Goal: Find specific page/section: Find specific page/section

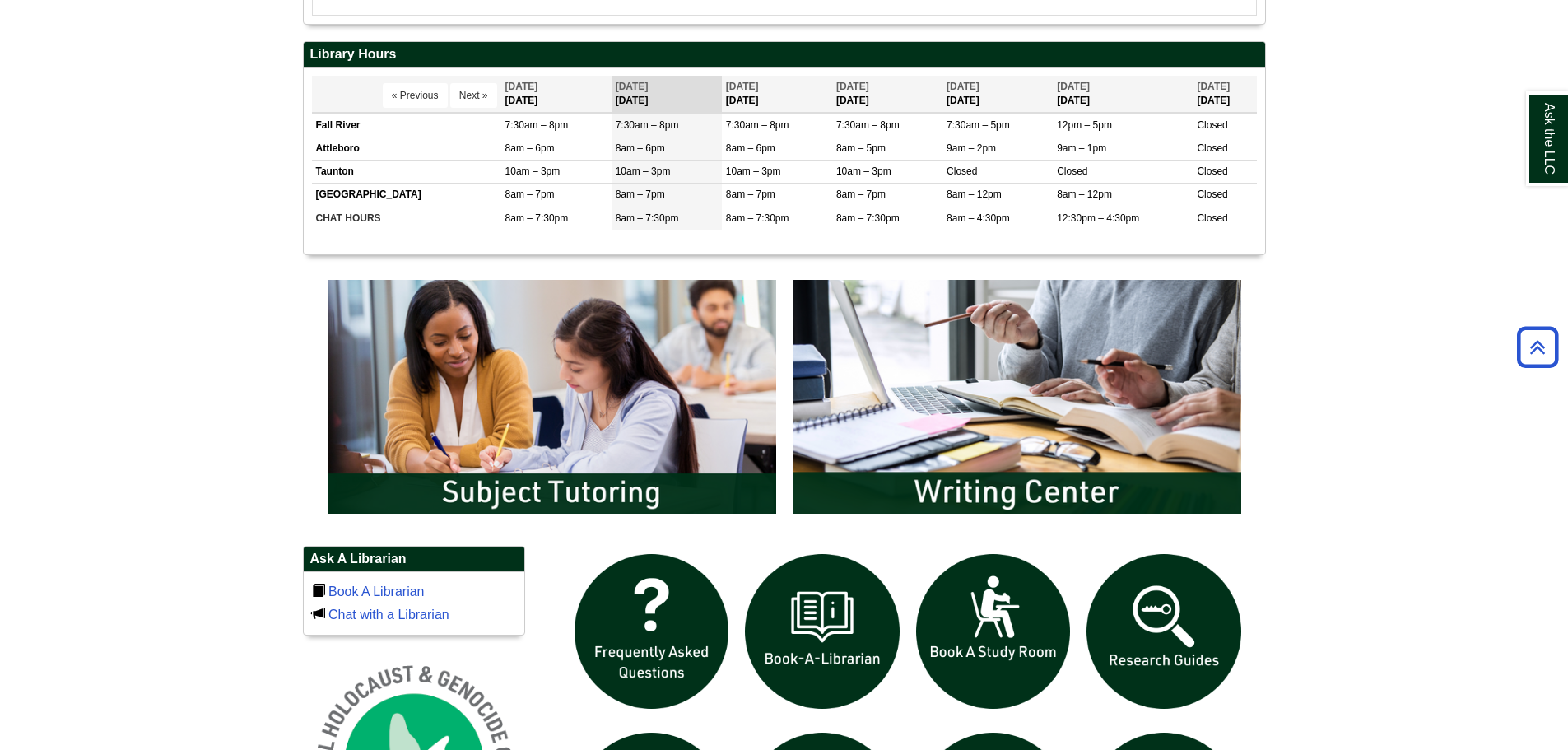
scroll to position [823, 0]
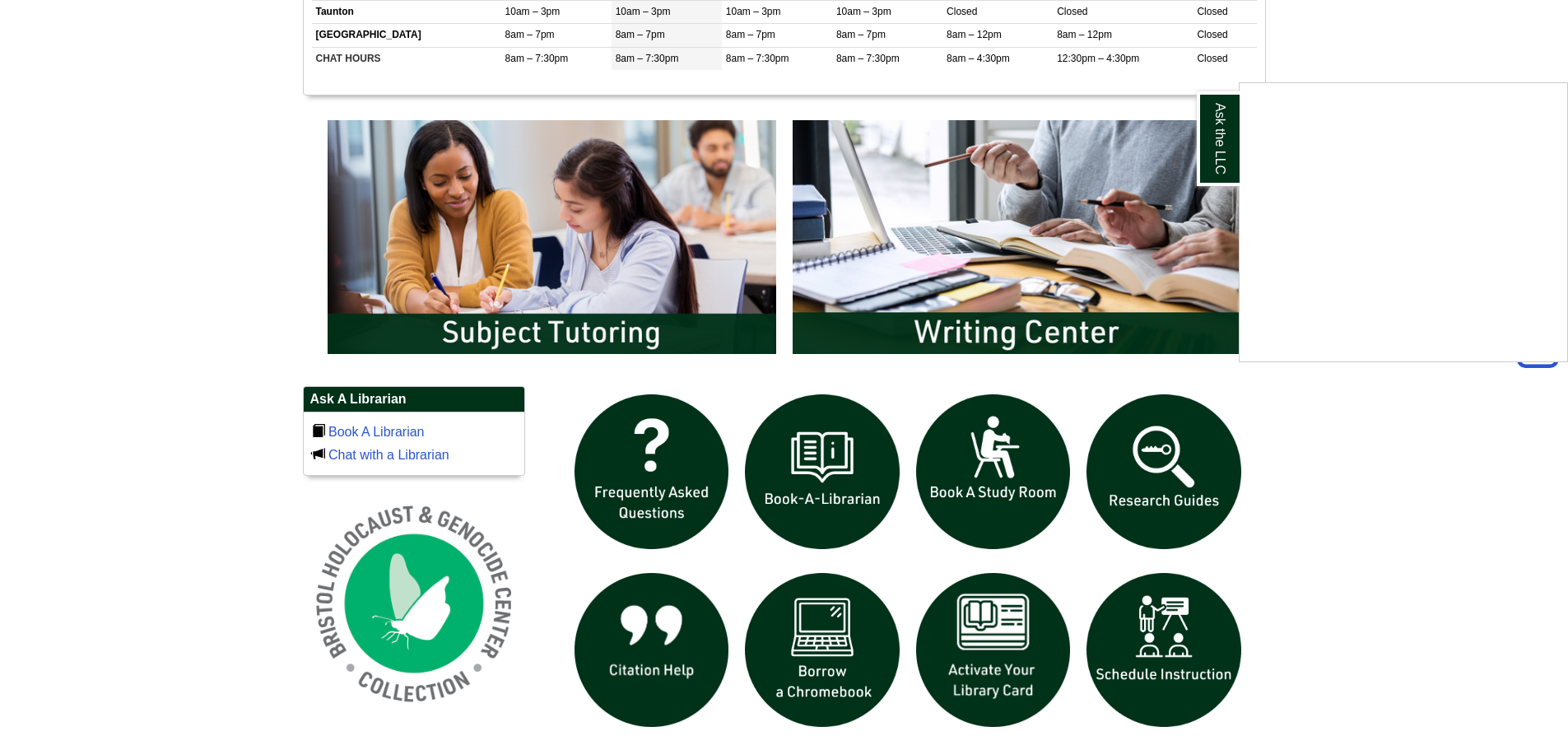
click at [522, 258] on div "Ask the LLC" at bounding box center [784, 375] width 1568 height 750
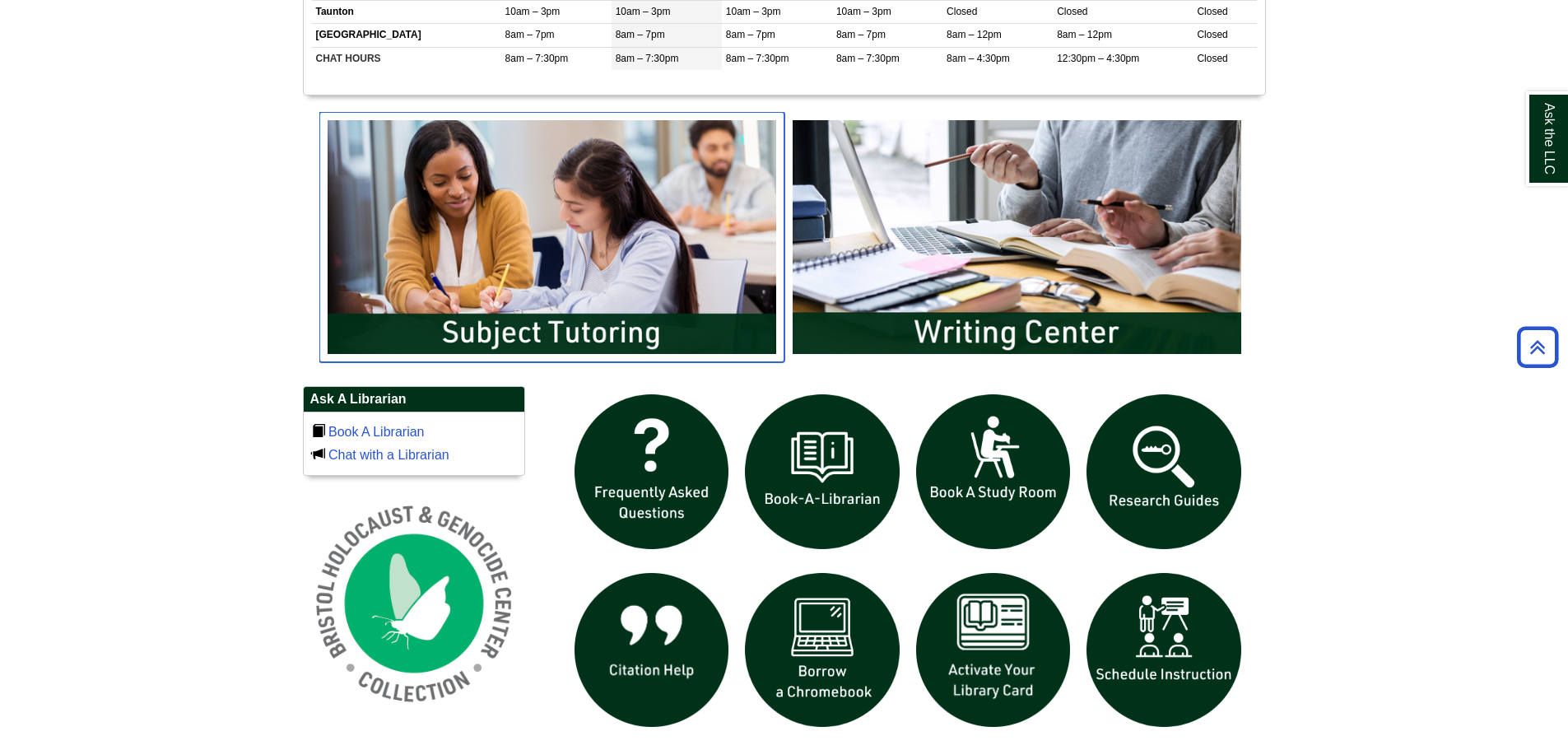
click at [507, 338] on img "slideshow" at bounding box center [552, 237] width 465 height 250
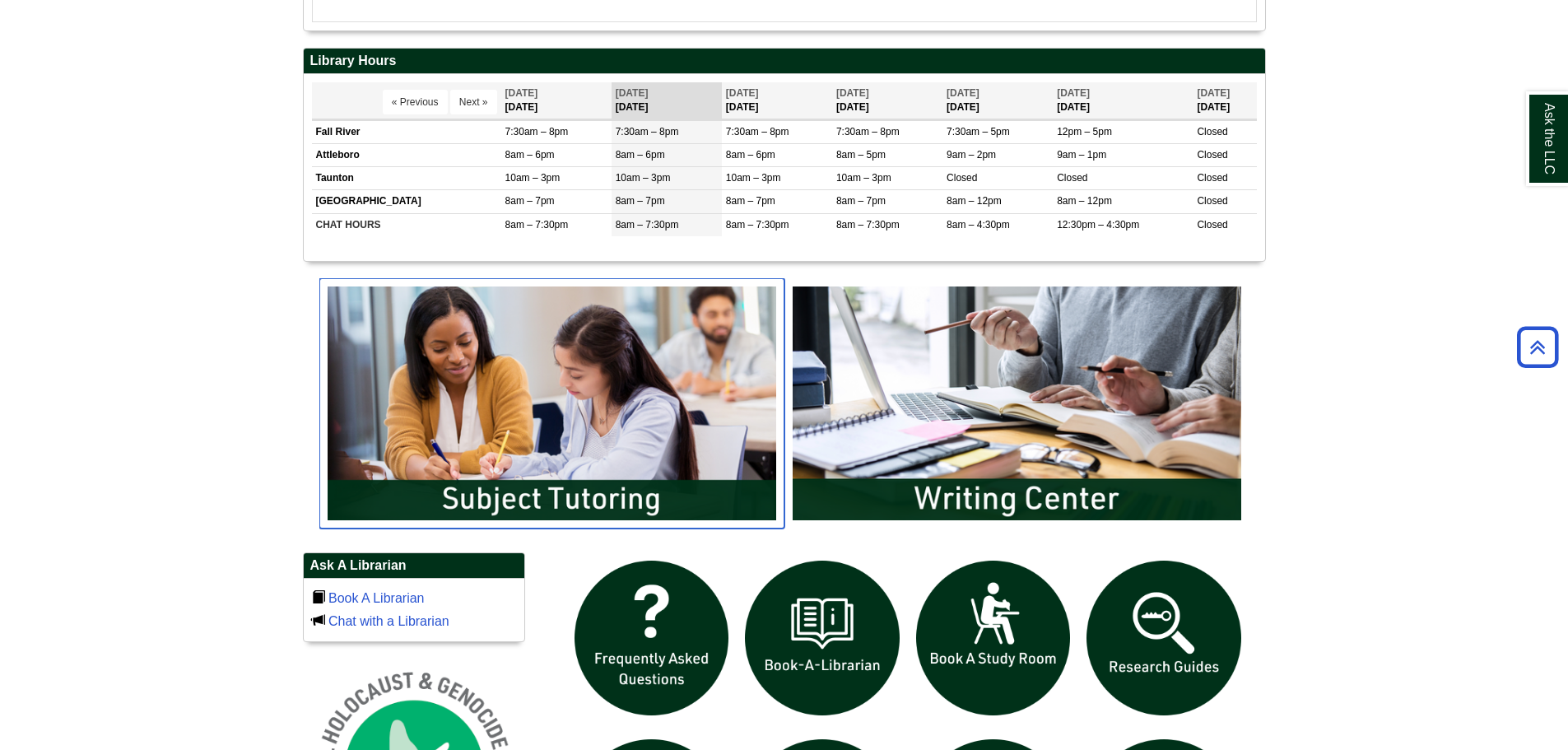
scroll to position [613, 0]
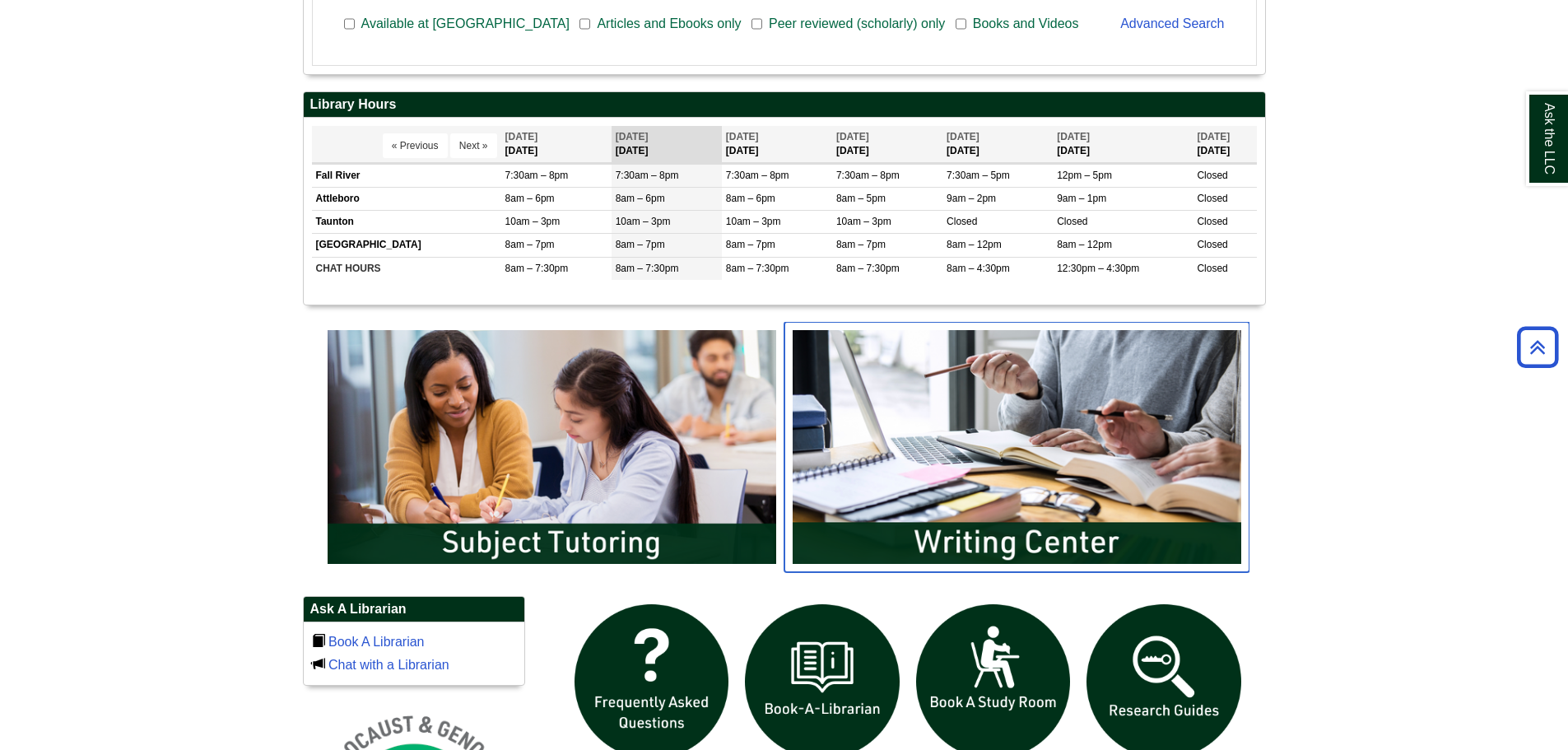
click at [890, 430] on img "slideshow" at bounding box center [1017, 447] width 465 height 250
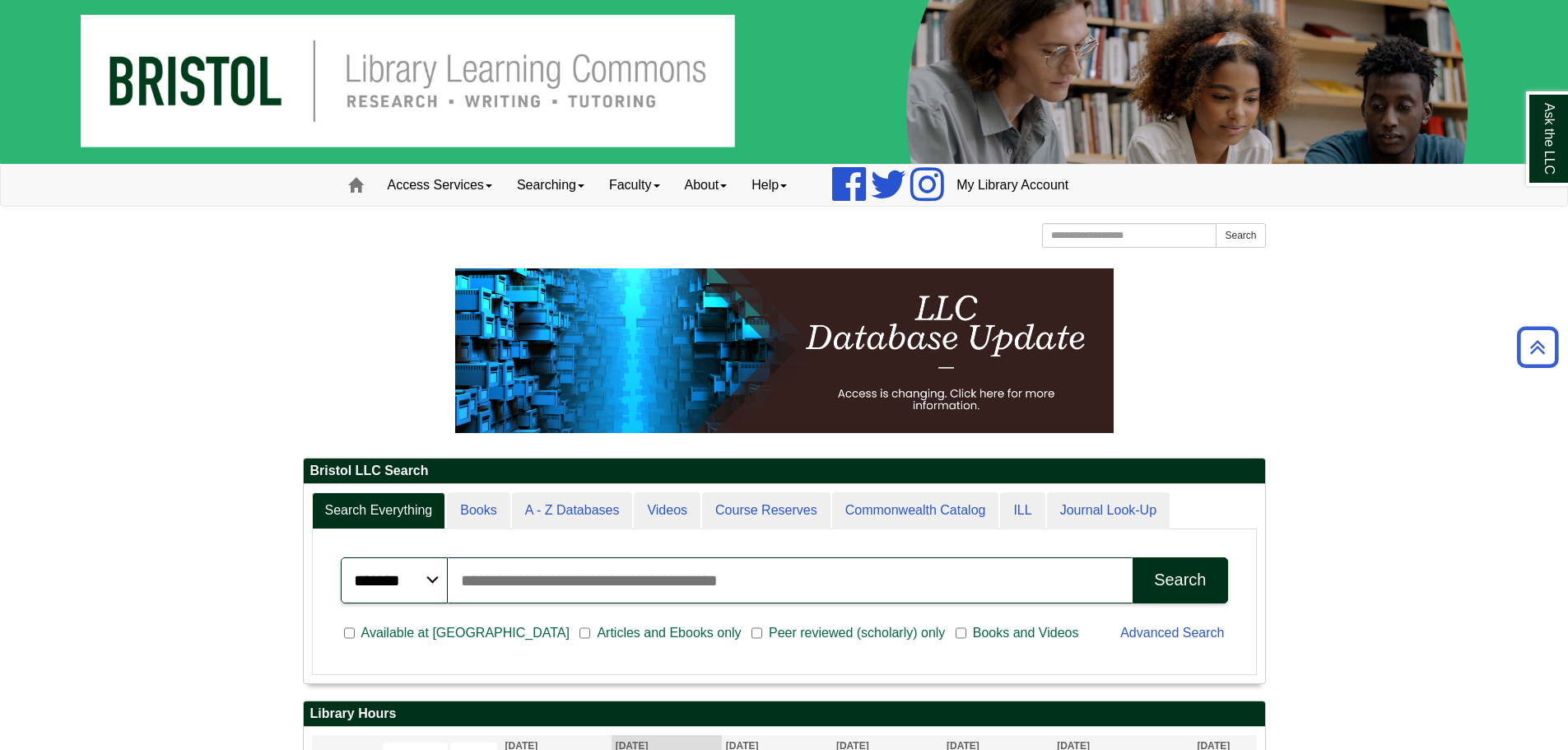
scroll to position [0, 0]
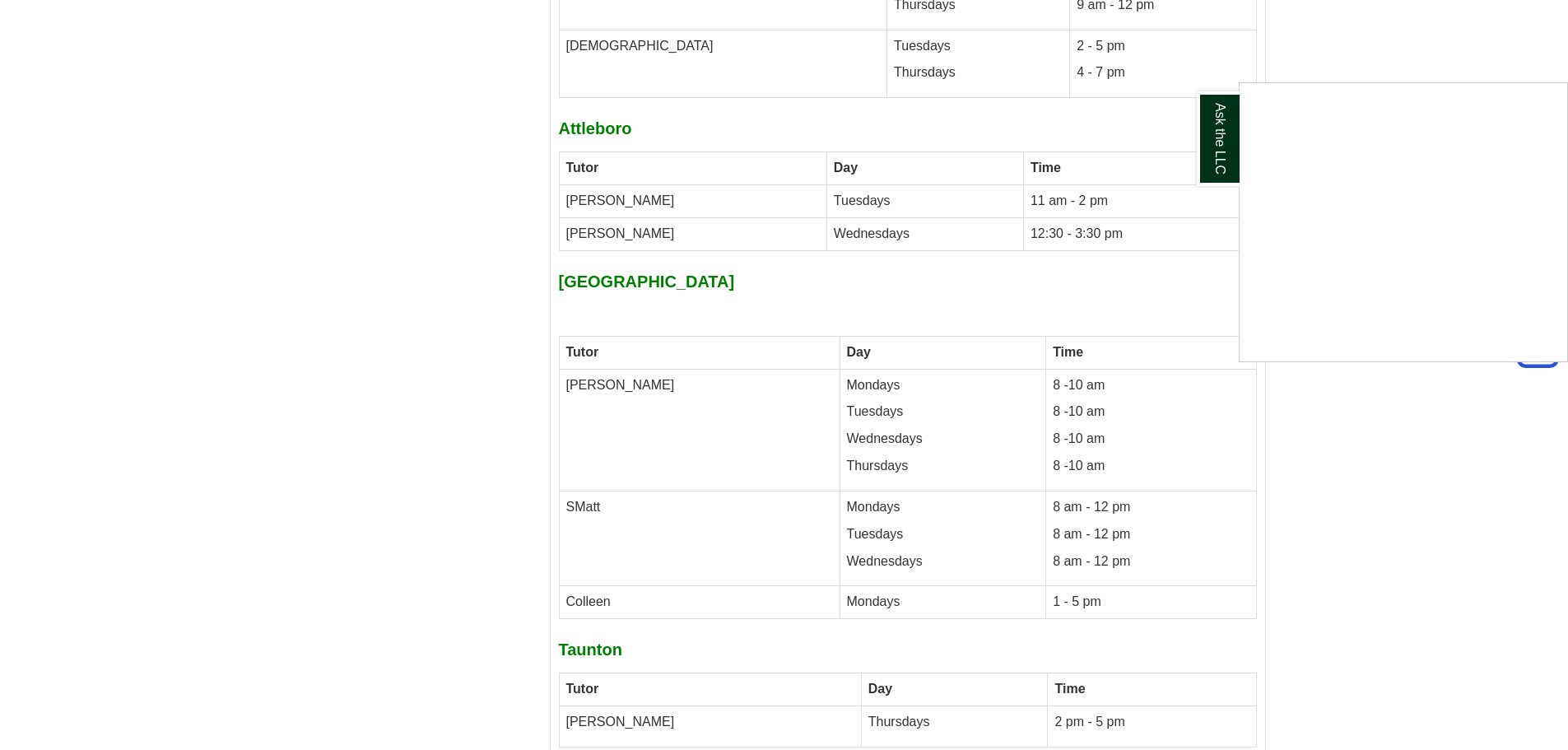
scroll to position [7981, 0]
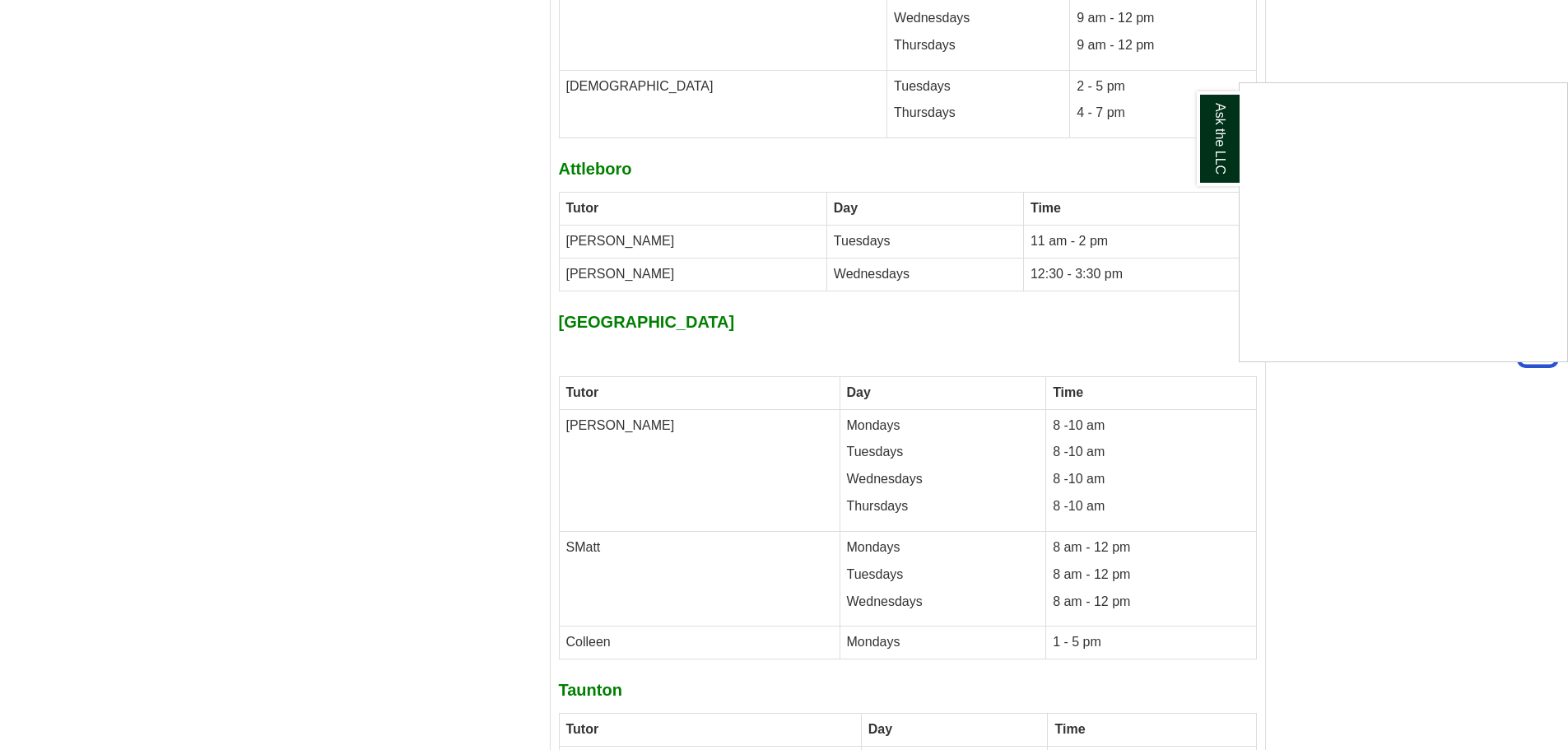
click at [593, 213] on div "Ask the LLC" at bounding box center [784, 375] width 1568 height 750
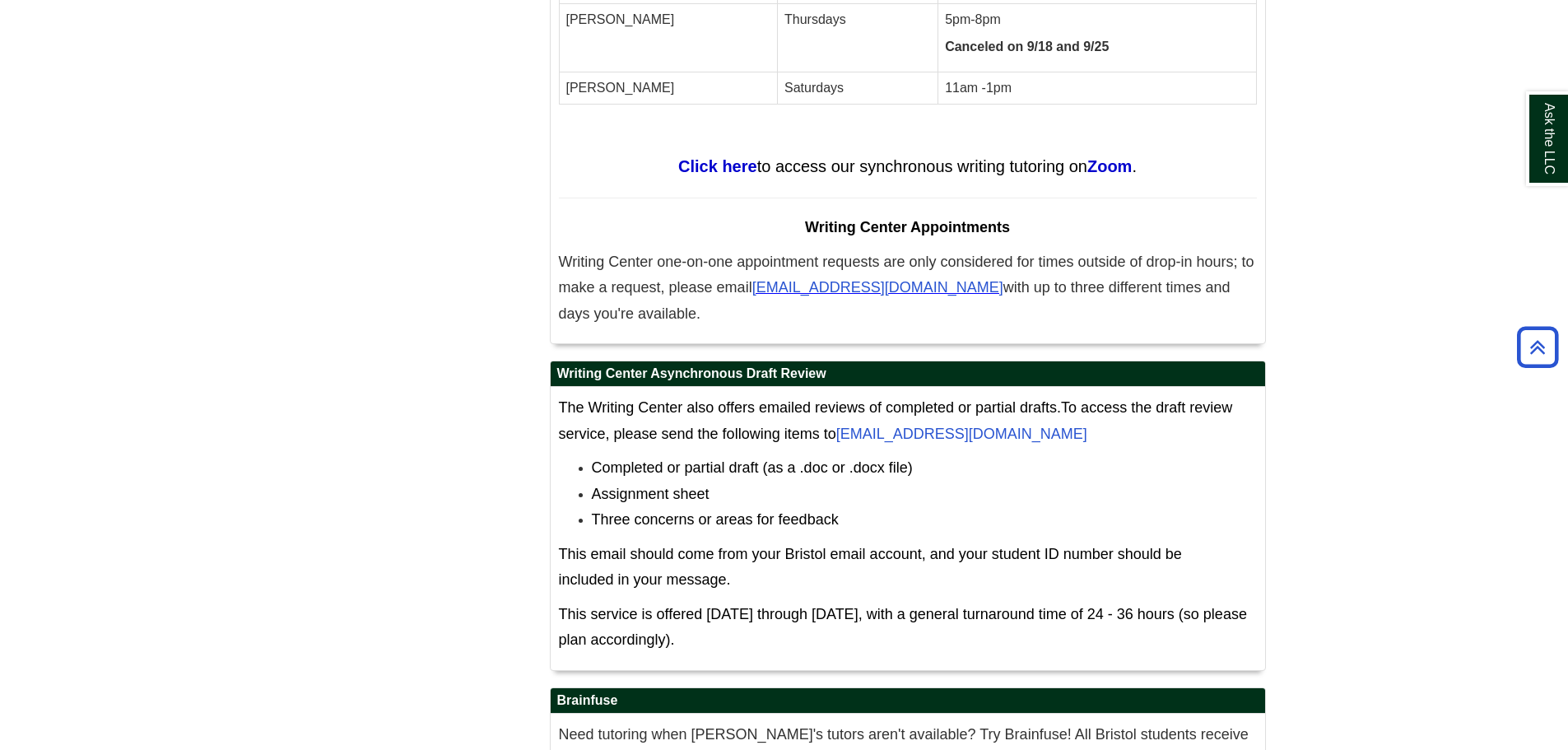
scroll to position [9203, 0]
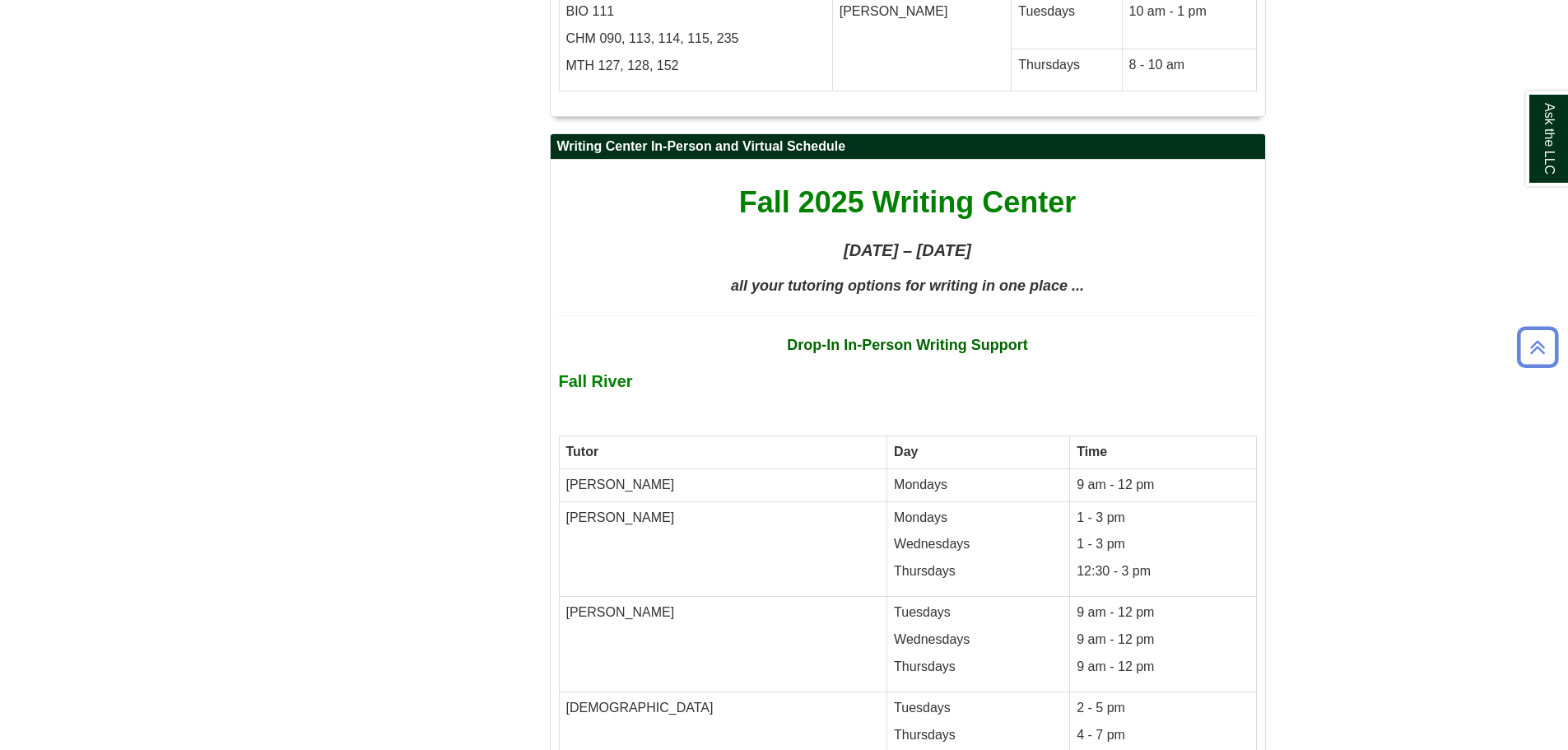
scroll to position [7332, 0]
